Goal: Check status: Check status

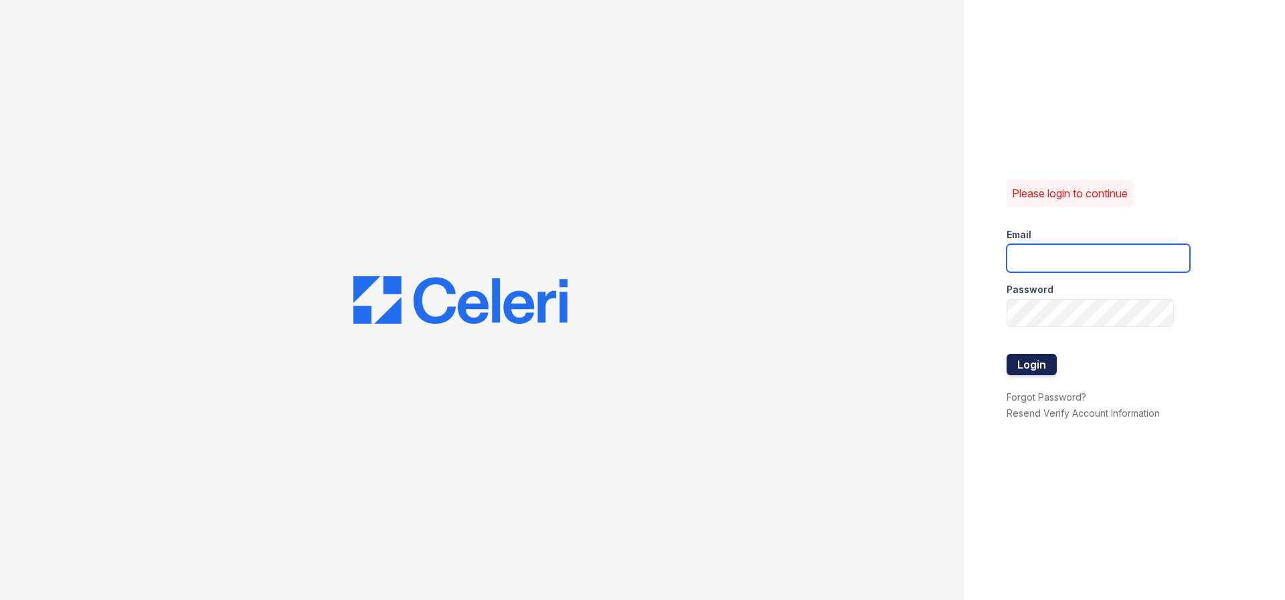
type input "[EMAIL_ADDRESS][DOMAIN_NAME]"
click at [1042, 369] on button "Login" at bounding box center [1031, 364] width 50 height 21
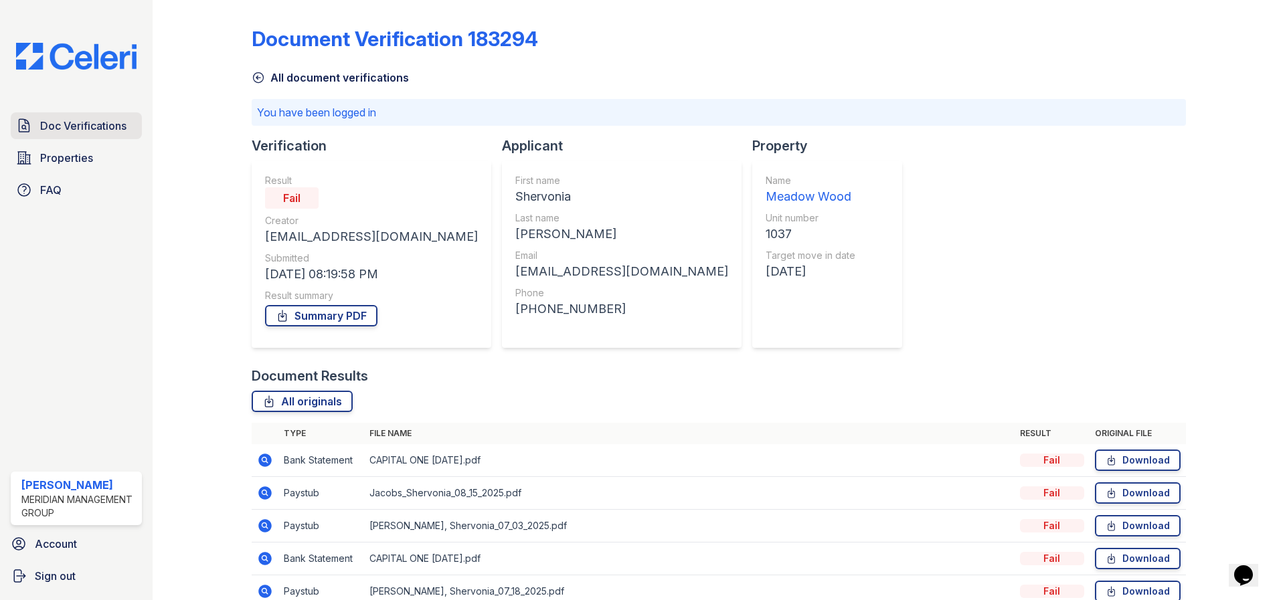
click at [101, 125] on span "Doc Verifications" at bounding box center [83, 126] width 86 height 16
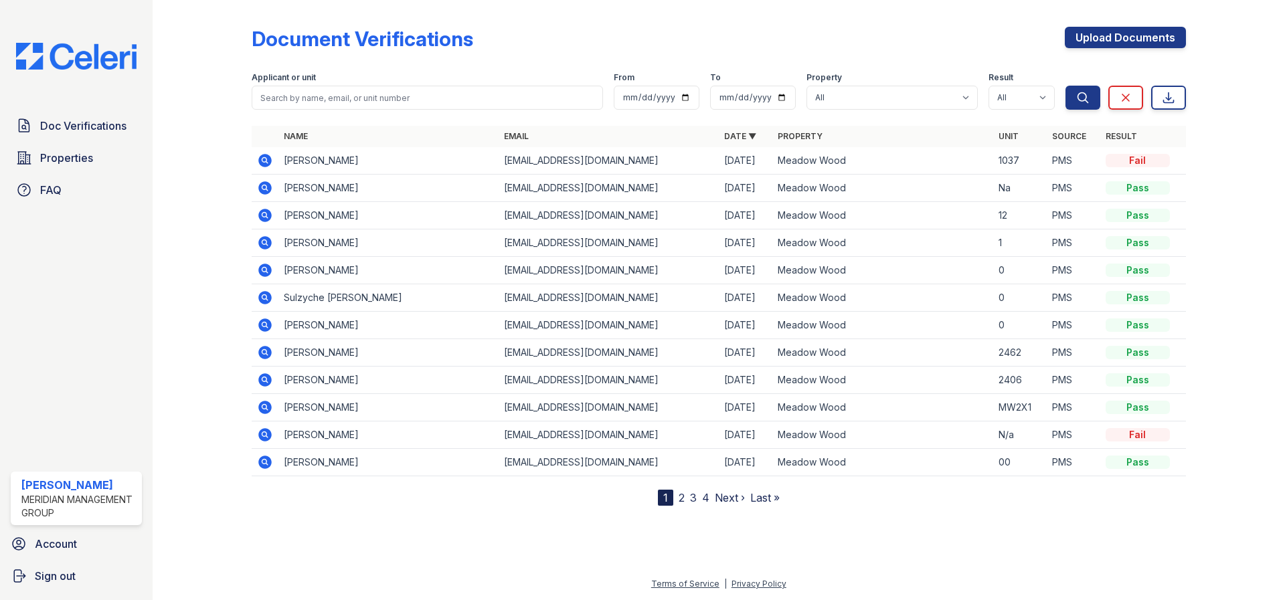
click at [687, 499] on nav "1 2 3 4 Next › Last »" at bounding box center [719, 498] width 122 height 16
click at [681, 499] on link "2" at bounding box center [682, 497] width 6 height 13
click at [729, 497] on link "3" at bounding box center [728, 497] width 7 height 13
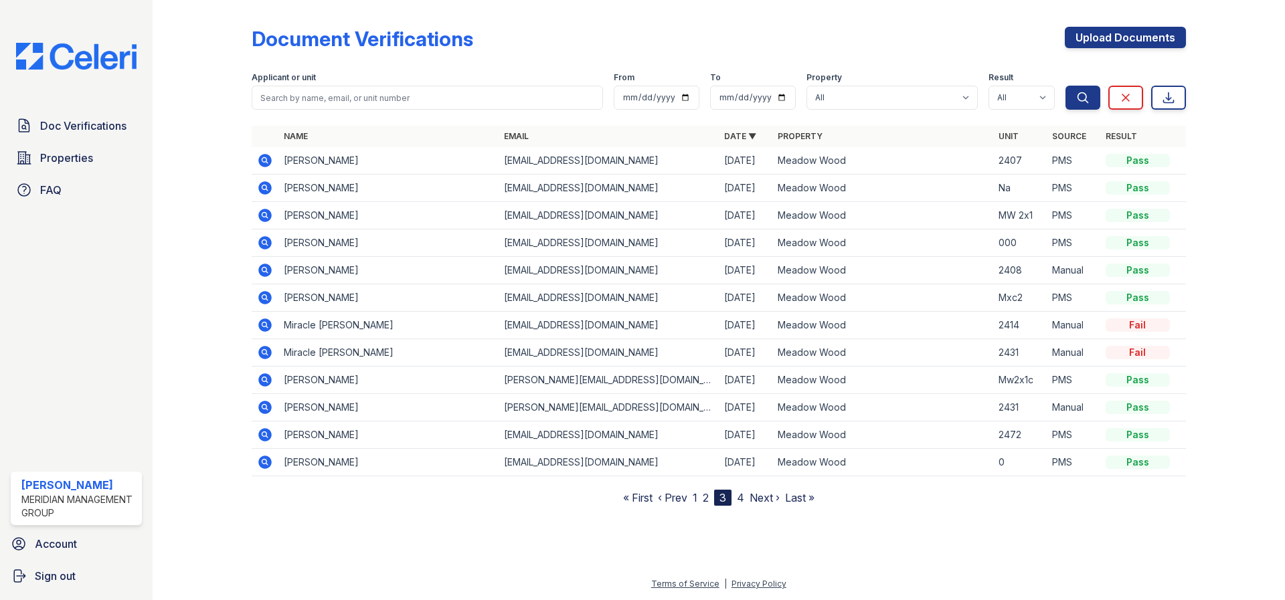
click at [739, 501] on link "4" at bounding box center [740, 497] width 7 height 13
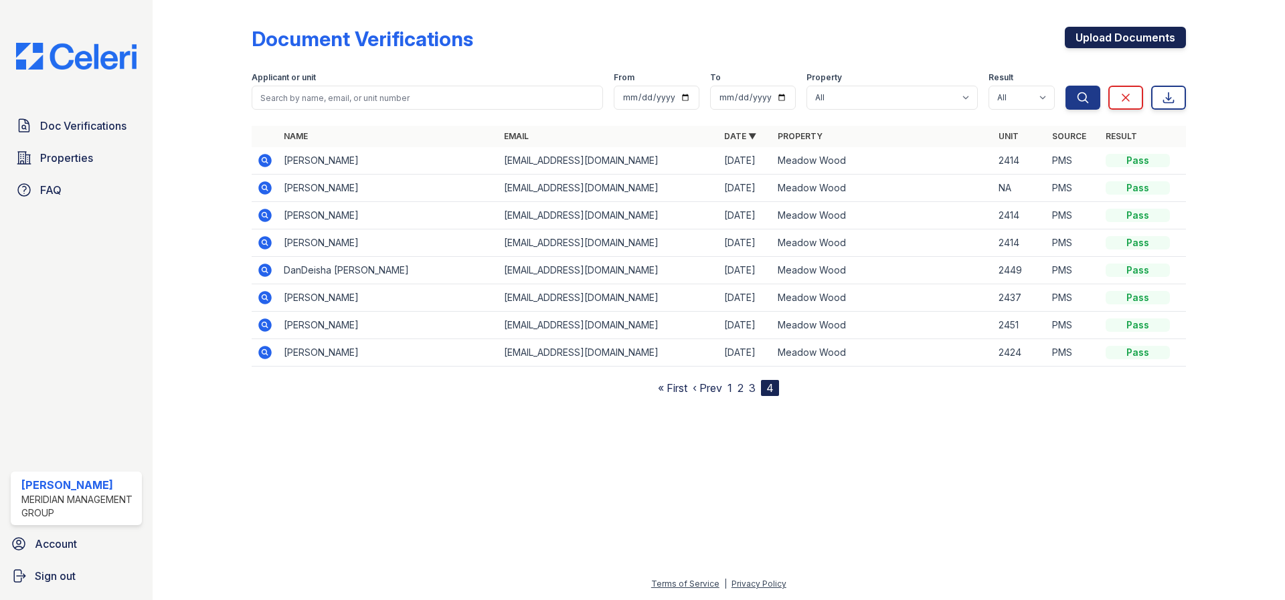
click at [1114, 37] on link "Upload Documents" at bounding box center [1125, 37] width 121 height 21
click at [733, 387] on nav "« First ‹ Prev 1 2 3 4" at bounding box center [718, 388] width 121 height 16
click at [729, 389] on link "1" at bounding box center [729, 387] width 5 height 13
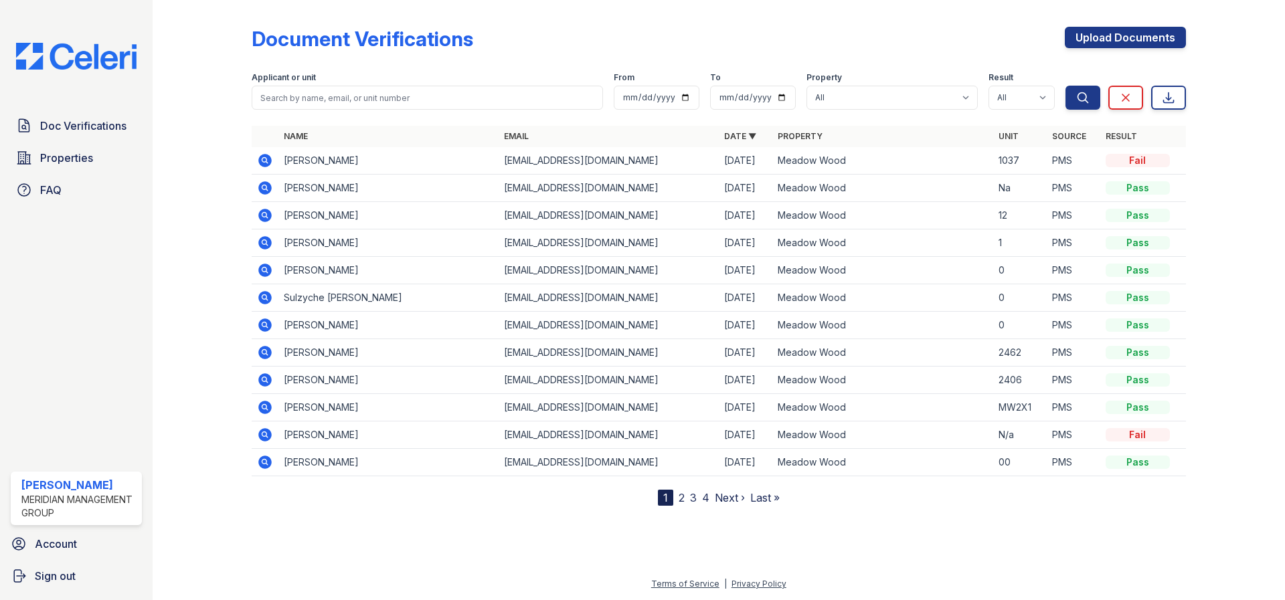
click at [262, 187] on icon at bounding box center [265, 188] width 16 height 16
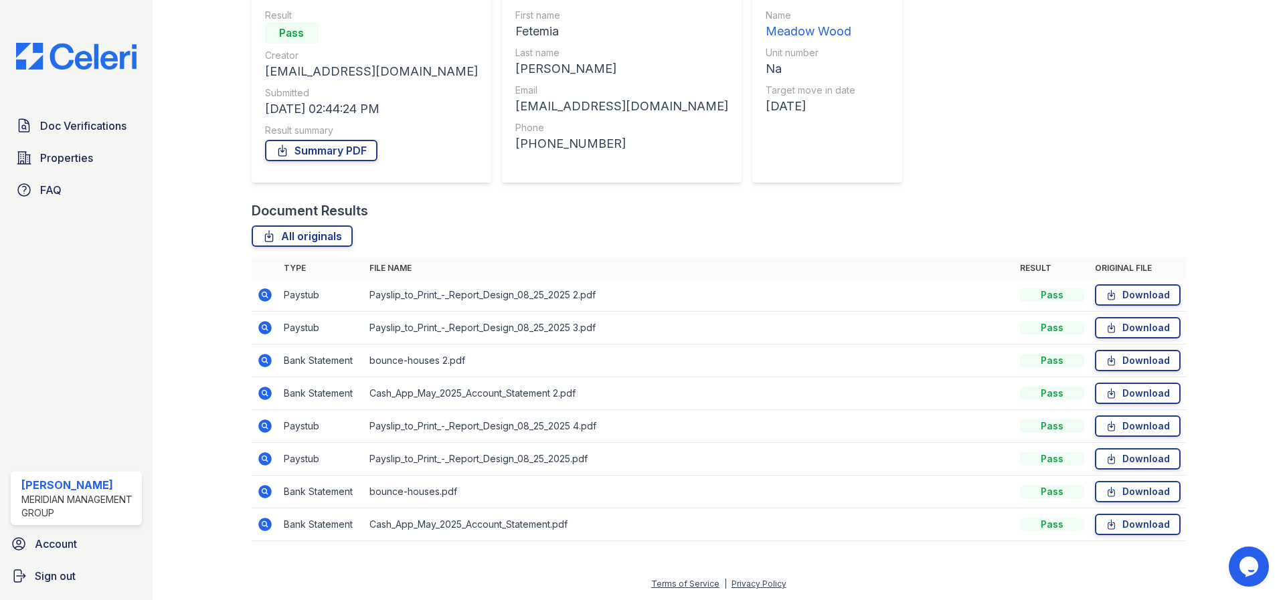
click at [264, 493] on icon at bounding box center [263, 490] width 3 height 3
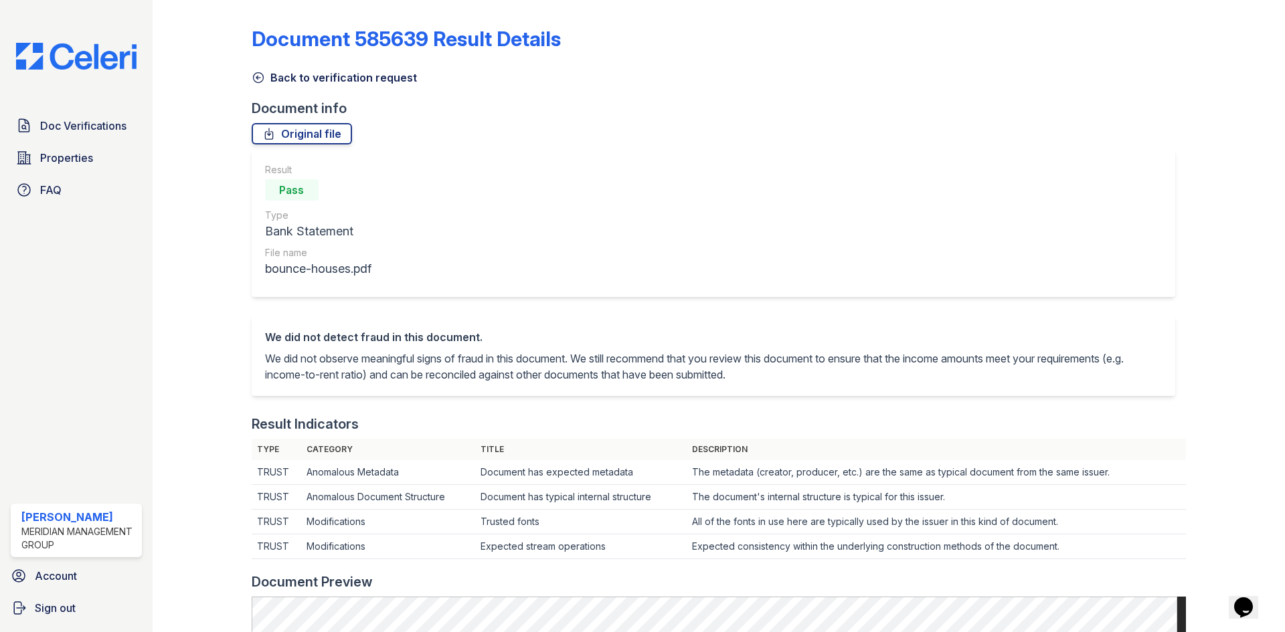
click at [60, 57] on img at bounding box center [76, 56] width 142 height 27
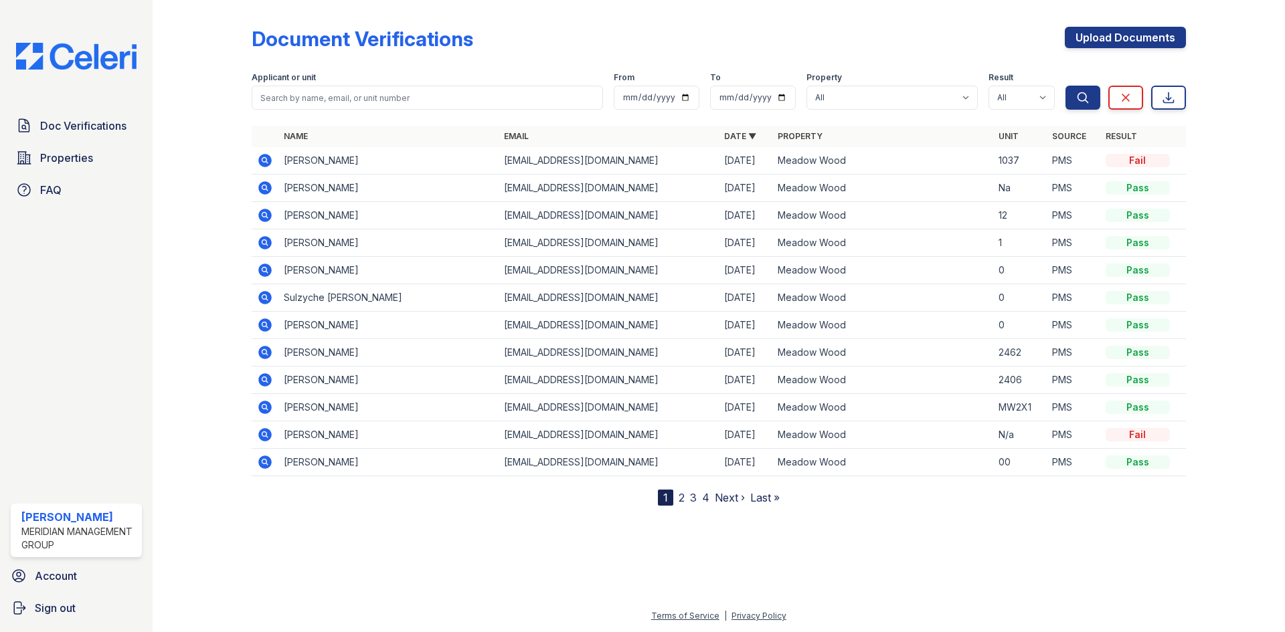
click at [681, 501] on link "2" at bounding box center [682, 497] width 6 height 13
click at [727, 500] on link "3" at bounding box center [728, 497] width 7 height 13
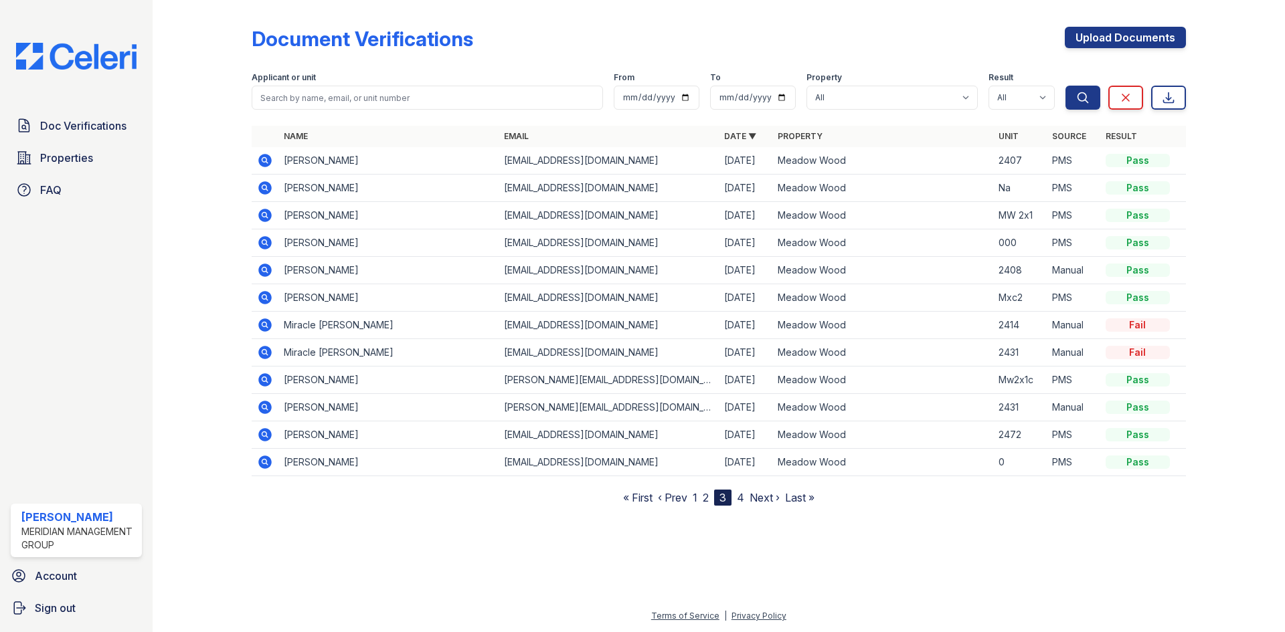
click at [743, 501] on link "4" at bounding box center [740, 497] width 7 height 13
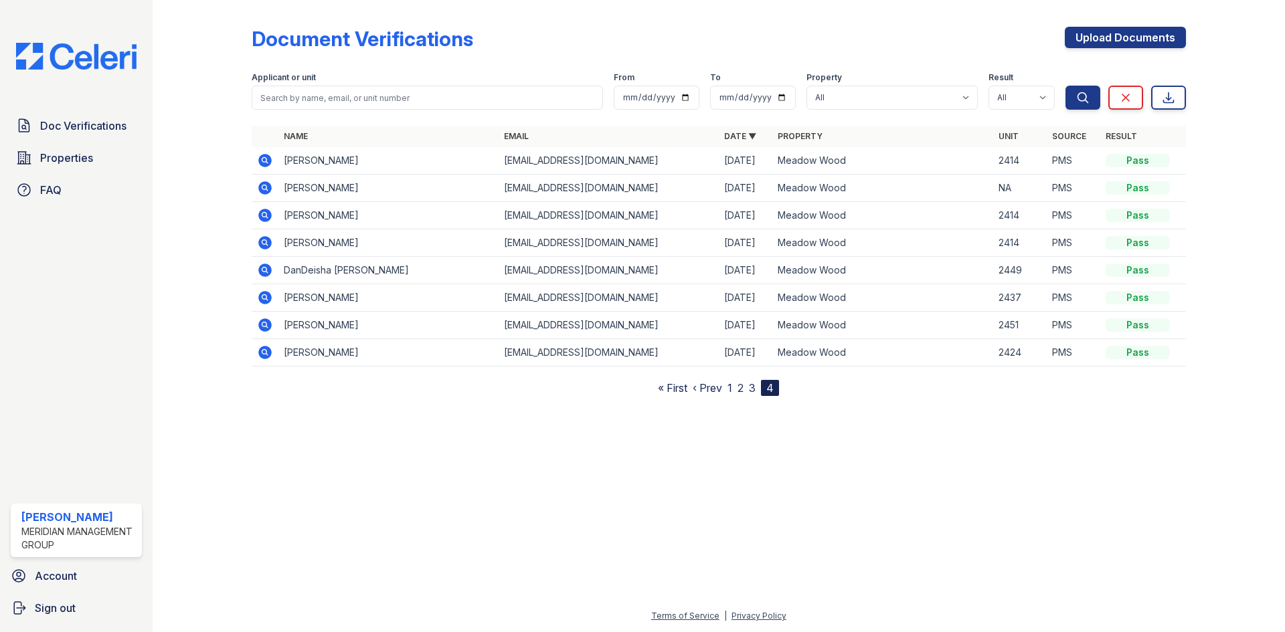
click at [732, 391] on link "1" at bounding box center [729, 387] width 5 height 13
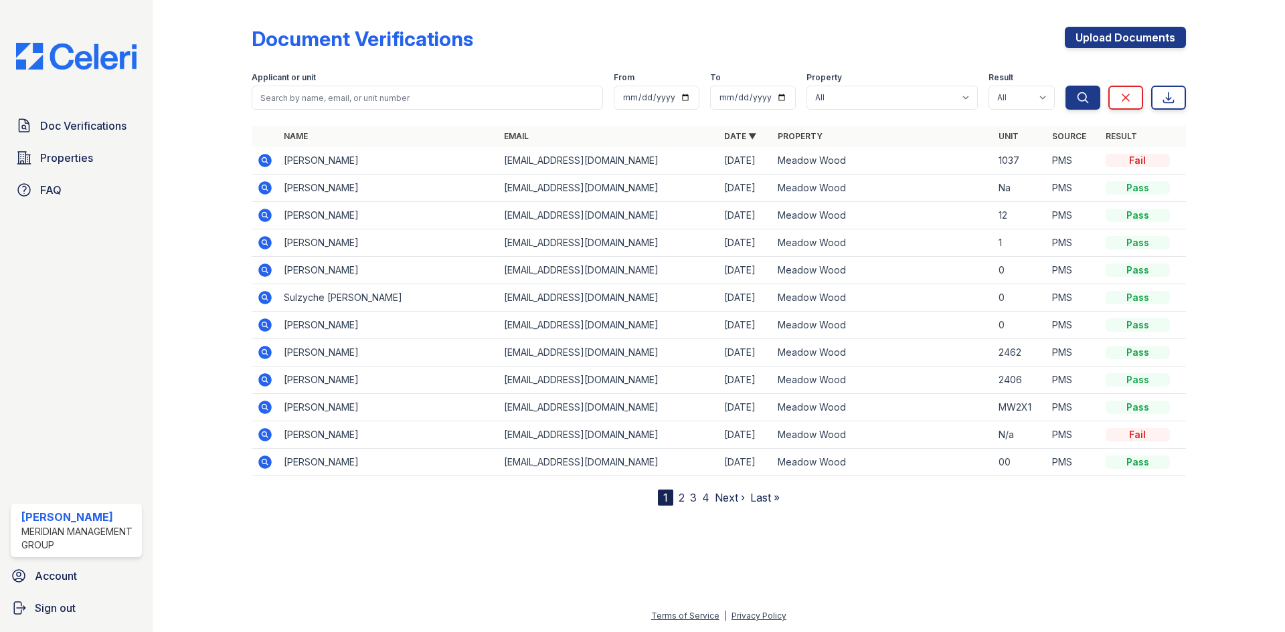
click at [375, 163] on td "Shervonia Jacobs" at bounding box center [388, 160] width 220 height 27
click at [1002, 157] on td "1037" at bounding box center [1020, 160] width 54 height 27
click at [571, 158] on td "shervoniajacobs@gmail.com" at bounding box center [609, 160] width 220 height 27
click at [264, 159] on icon at bounding box center [263, 159] width 3 height 3
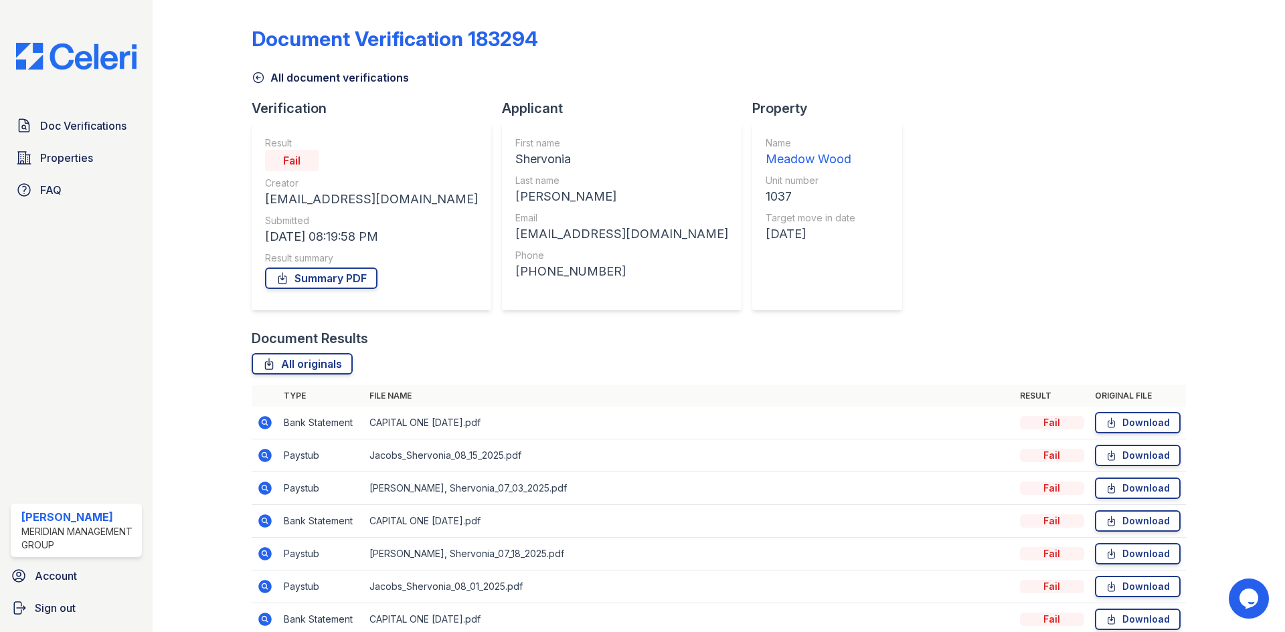
click at [480, 425] on td "CAPITAL ONE [DATE].pdf" at bounding box center [689, 423] width 650 height 33
click at [262, 424] on icon at bounding box center [265, 423] width 16 height 16
click at [128, 128] on link "Doc Verifications" at bounding box center [76, 125] width 131 height 27
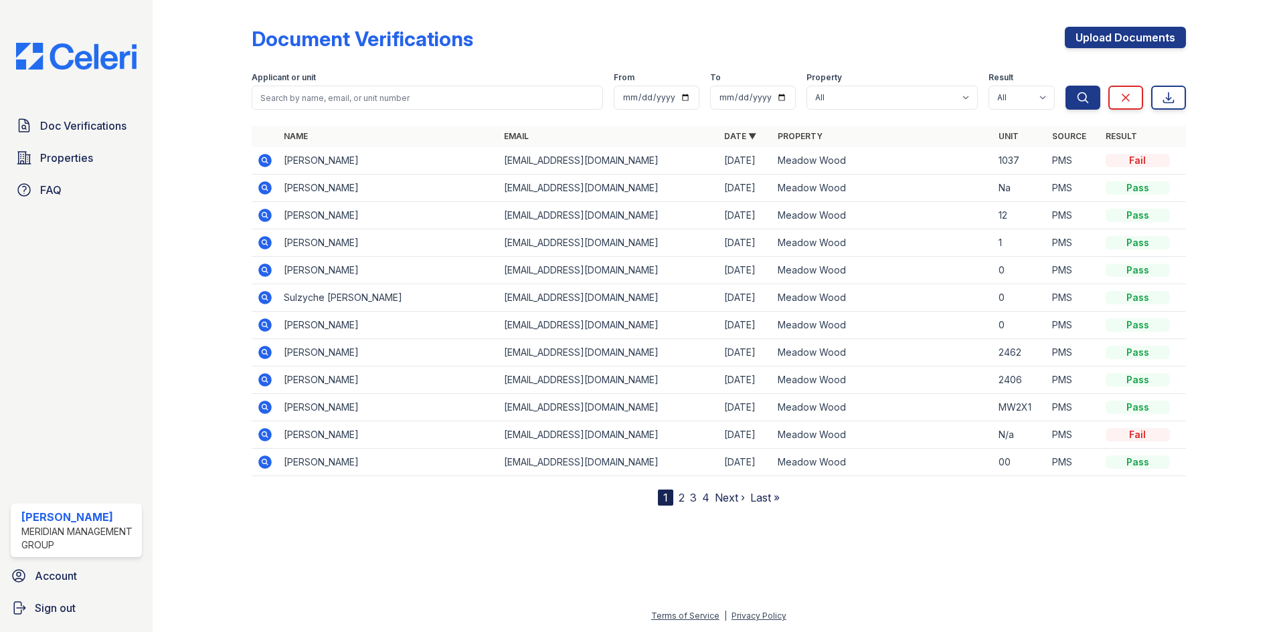
click at [264, 213] on icon at bounding box center [263, 214] width 3 height 3
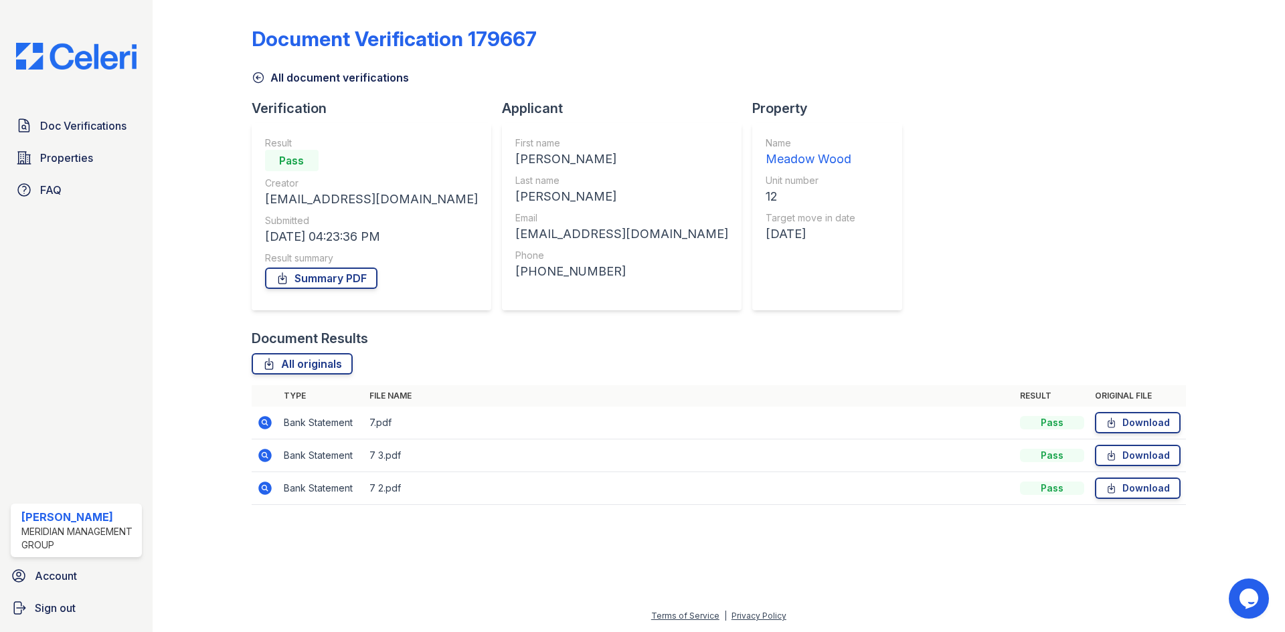
click at [268, 492] on icon at bounding box center [264, 488] width 13 height 13
click at [262, 455] on icon at bounding box center [265, 456] width 16 height 16
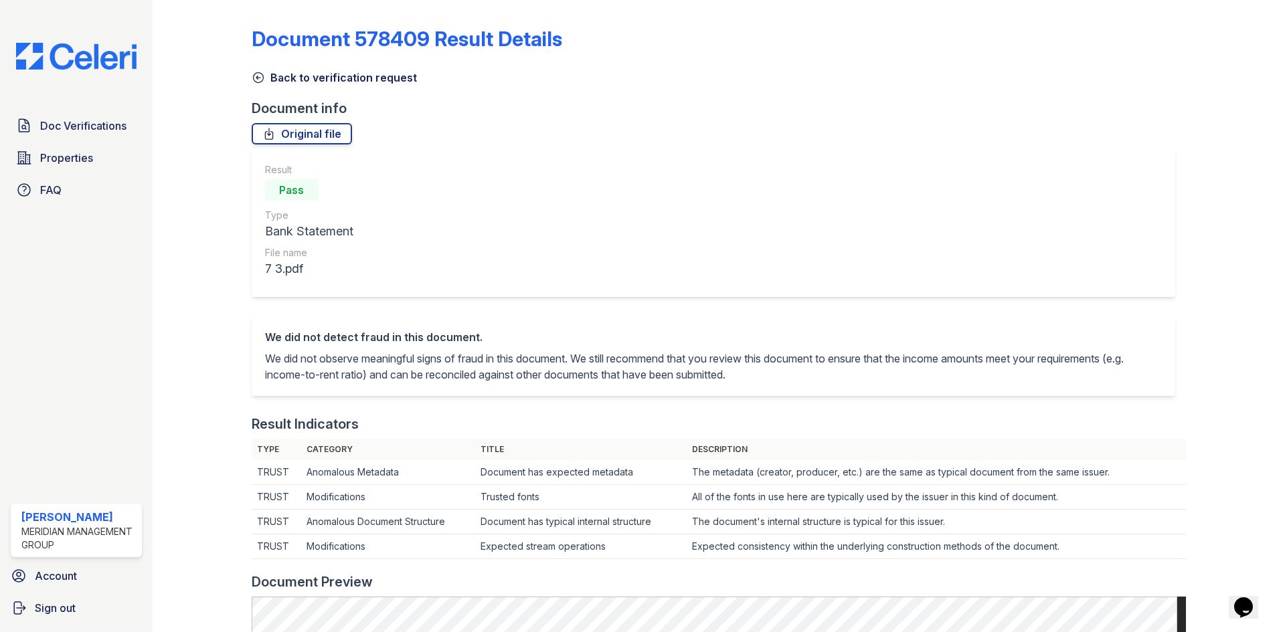
click at [277, 82] on link "Back to verification request" at bounding box center [334, 78] width 165 height 16
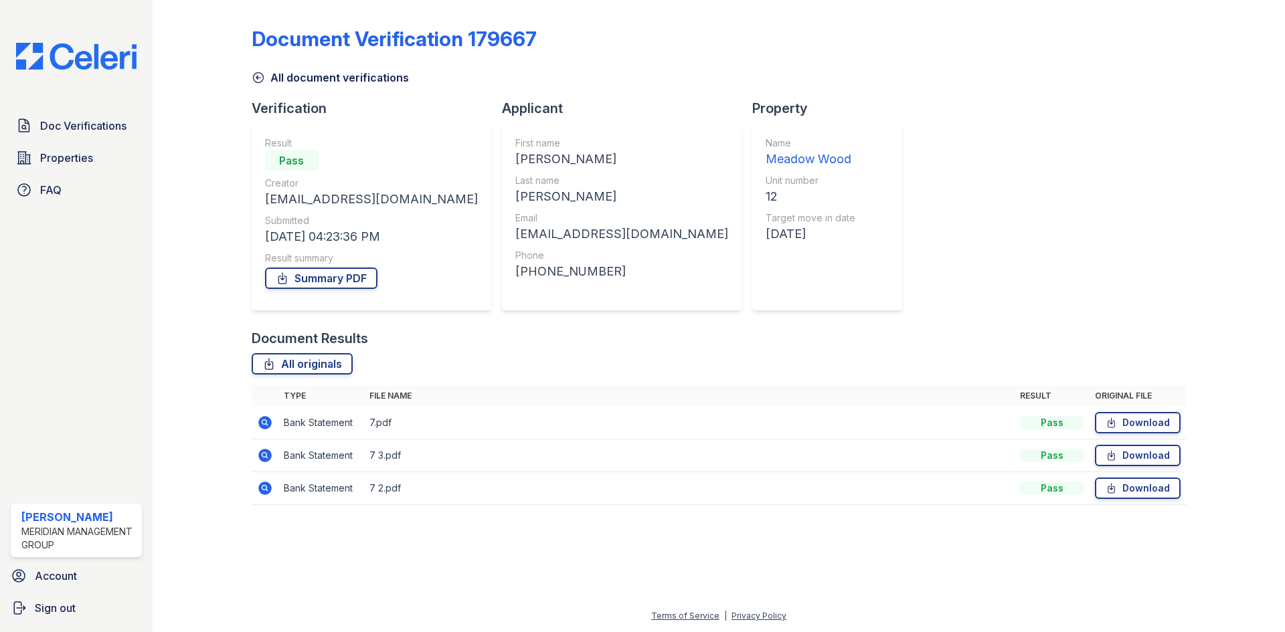
click at [264, 426] on icon at bounding box center [264, 422] width 13 height 13
click at [262, 425] on icon at bounding box center [264, 422] width 13 height 13
click at [264, 491] on icon at bounding box center [264, 488] width 13 height 13
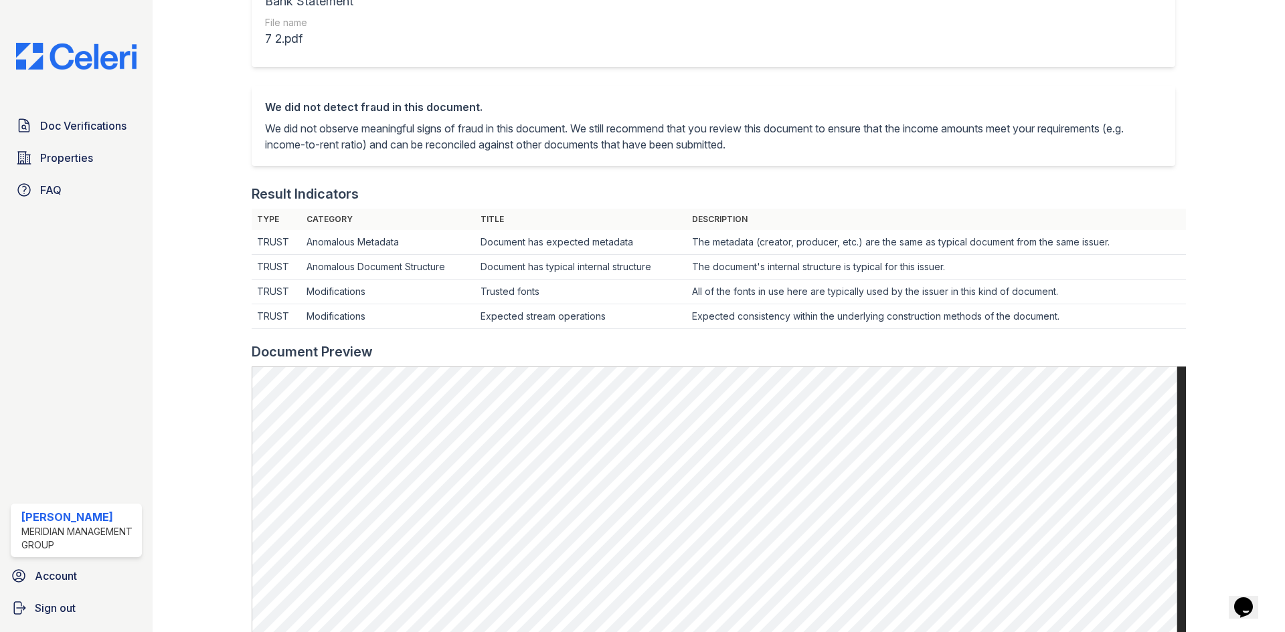
scroll to position [67, 0]
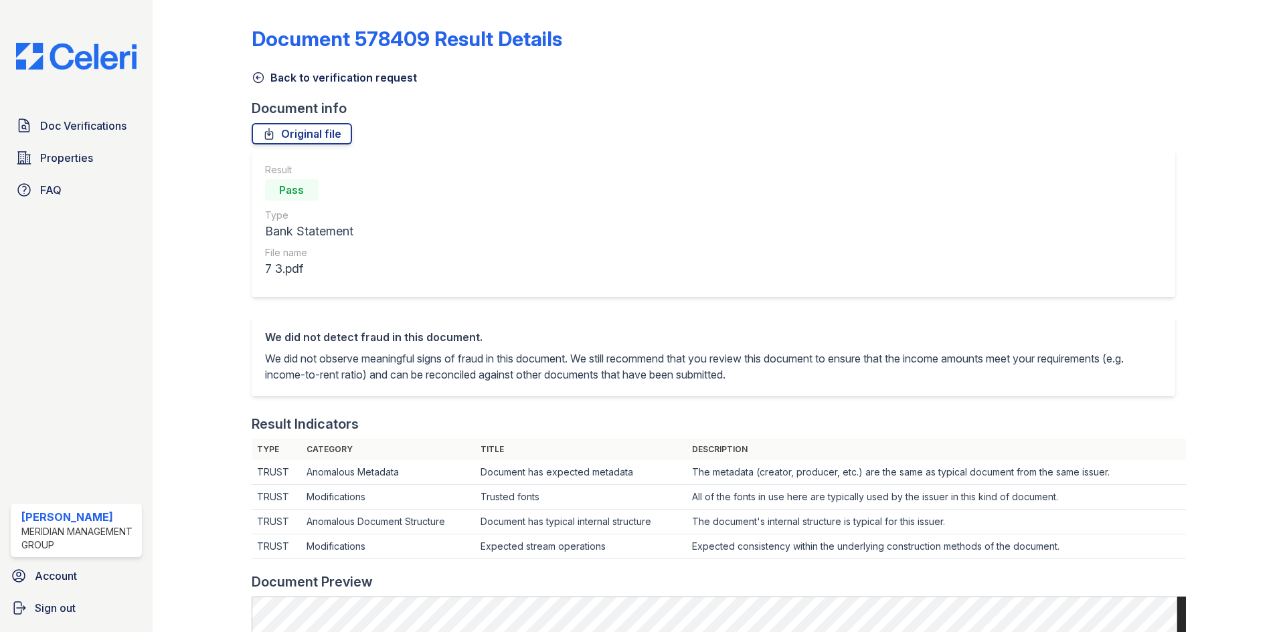
click at [280, 79] on link "Back to verification request" at bounding box center [334, 78] width 165 height 16
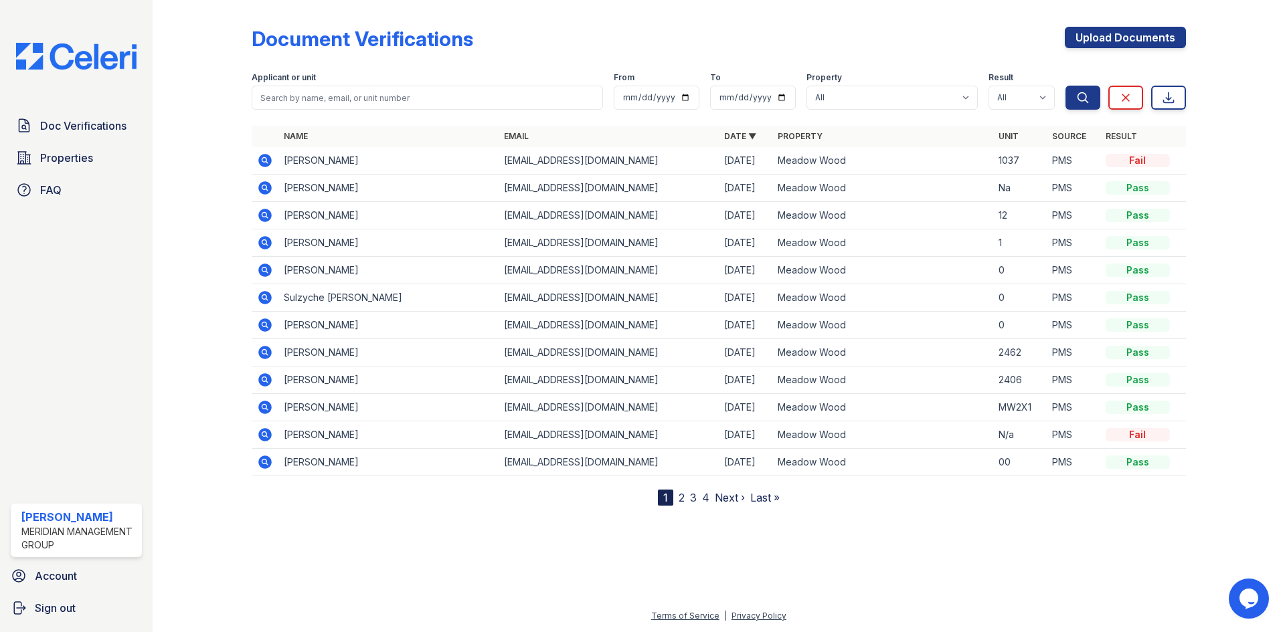
click at [679, 500] on link "2" at bounding box center [682, 497] width 6 height 13
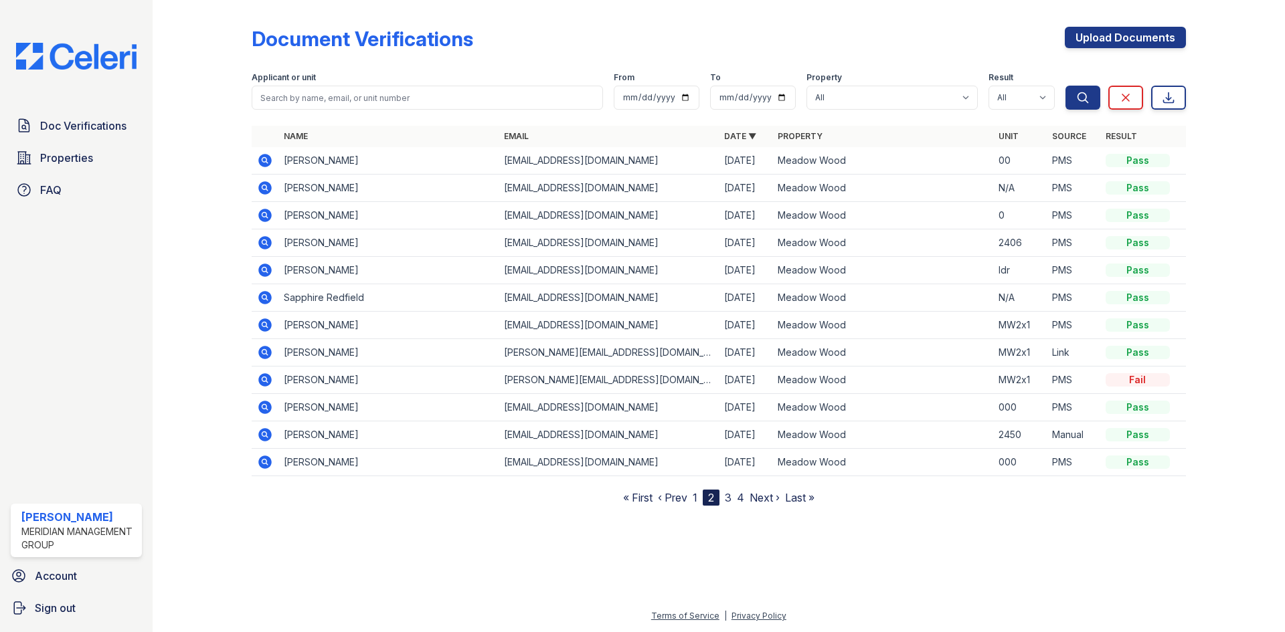
click at [730, 499] on link "3" at bounding box center [728, 497] width 7 height 13
click at [741, 498] on link "4" at bounding box center [740, 497] width 7 height 13
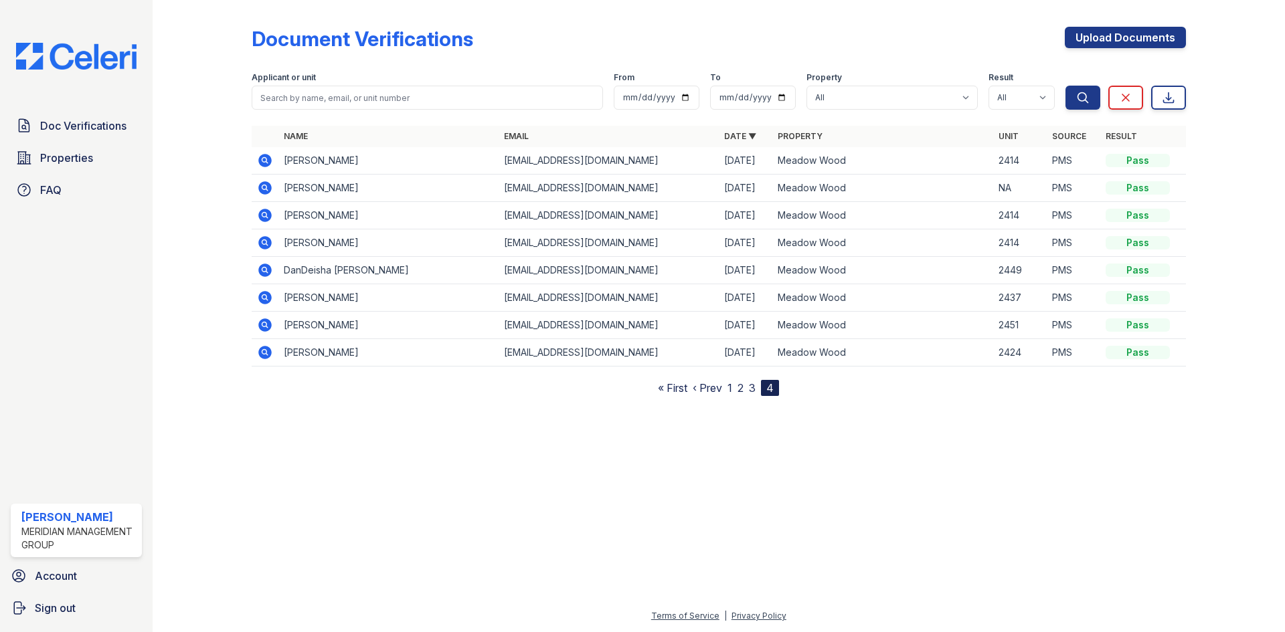
click at [733, 384] on nav "« First ‹ Prev 1 2 3 4" at bounding box center [718, 388] width 121 height 16
click at [733, 385] on nav "« First ‹ Prev 1 2 3 4" at bounding box center [718, 388] width 121 height 16
click at [732, 389] on link "1" at bounding box center [729, 387] width 5 height 13
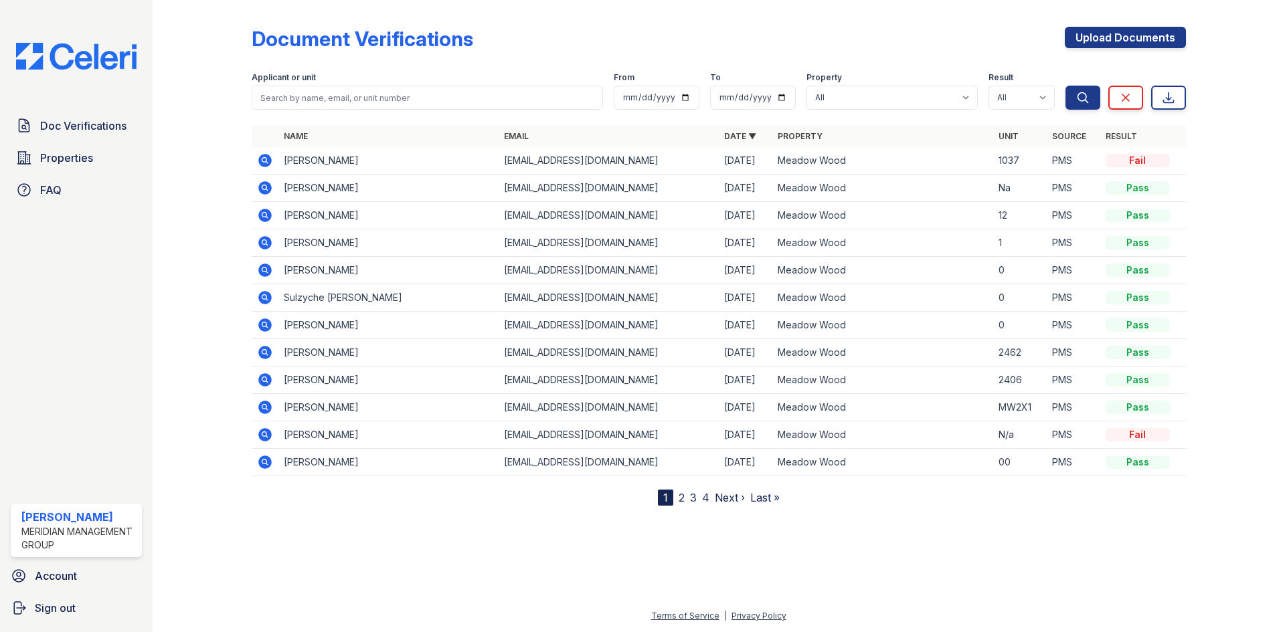
click at [266, 242] on icon at bounding box center [265, 243] width 16 height 16
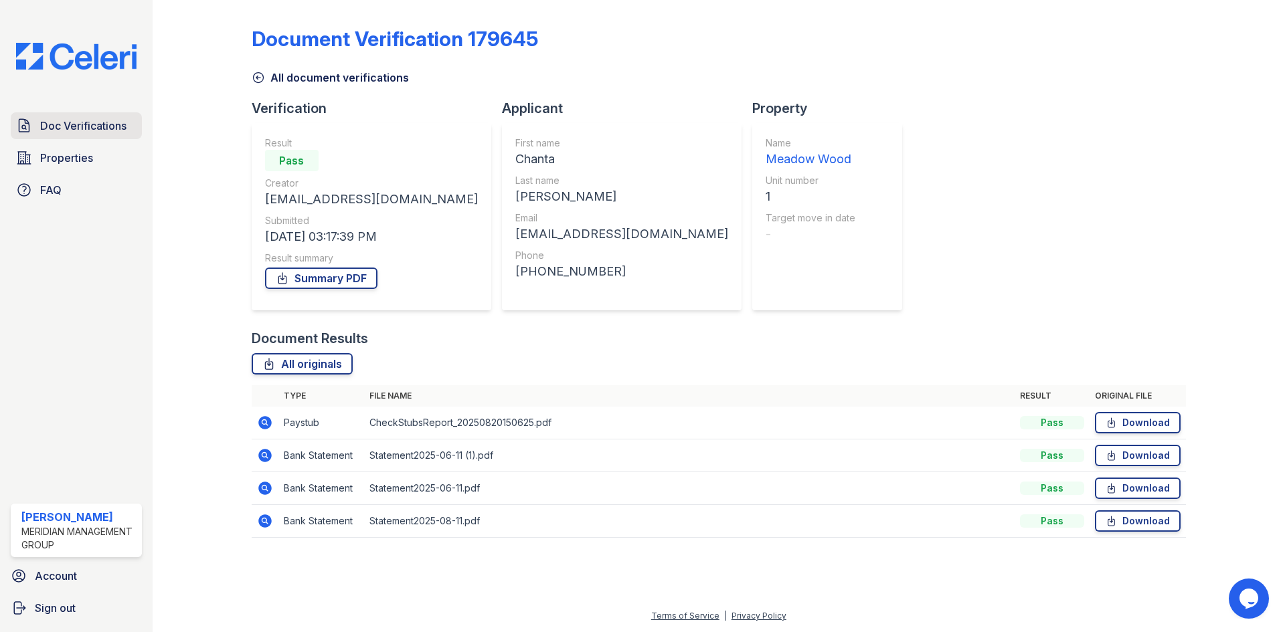
click at [106, 123] on span "Doc Verifications" at bounding box center [83, 126] width 86 height 16
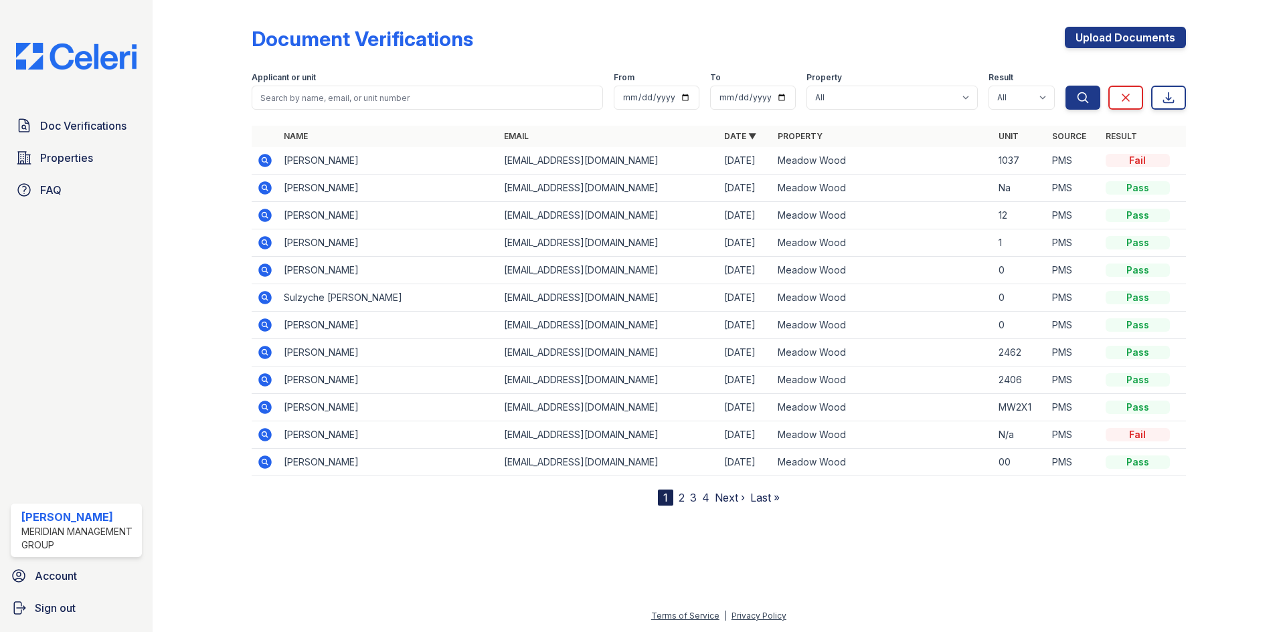
click at [268, 165] on icon at bounding box center [264, 160] width 13 height 13
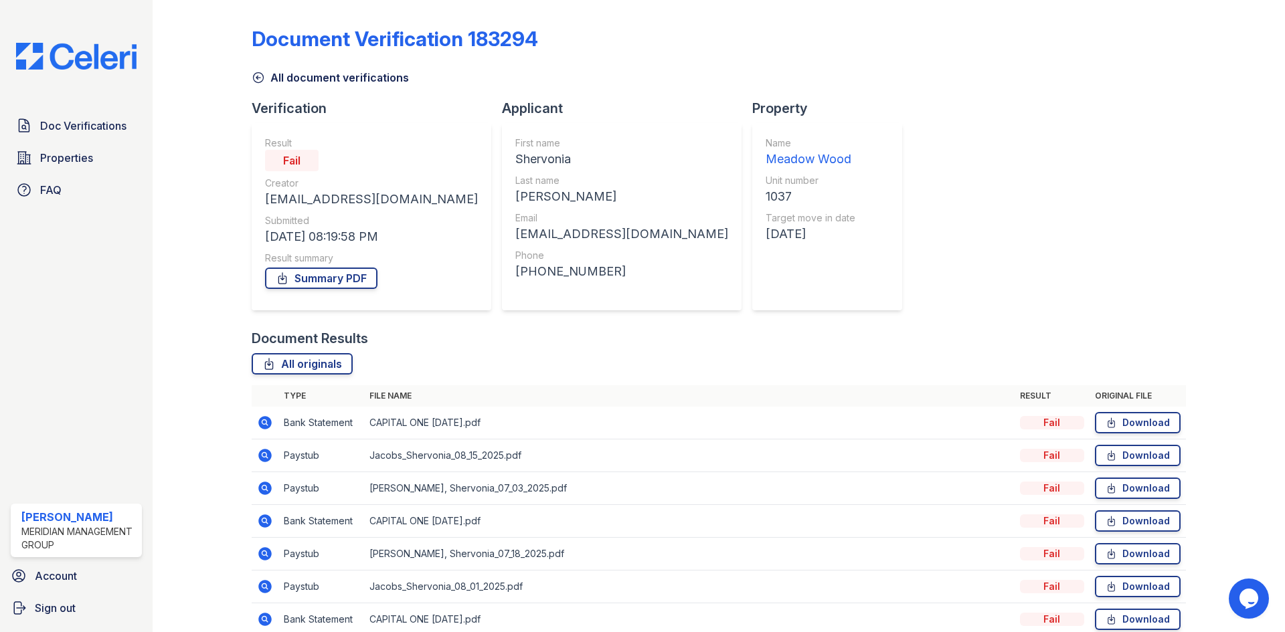
scroll to position [63, 0]
